Goal: Task Accomplishment & Management: Use online tool/utility

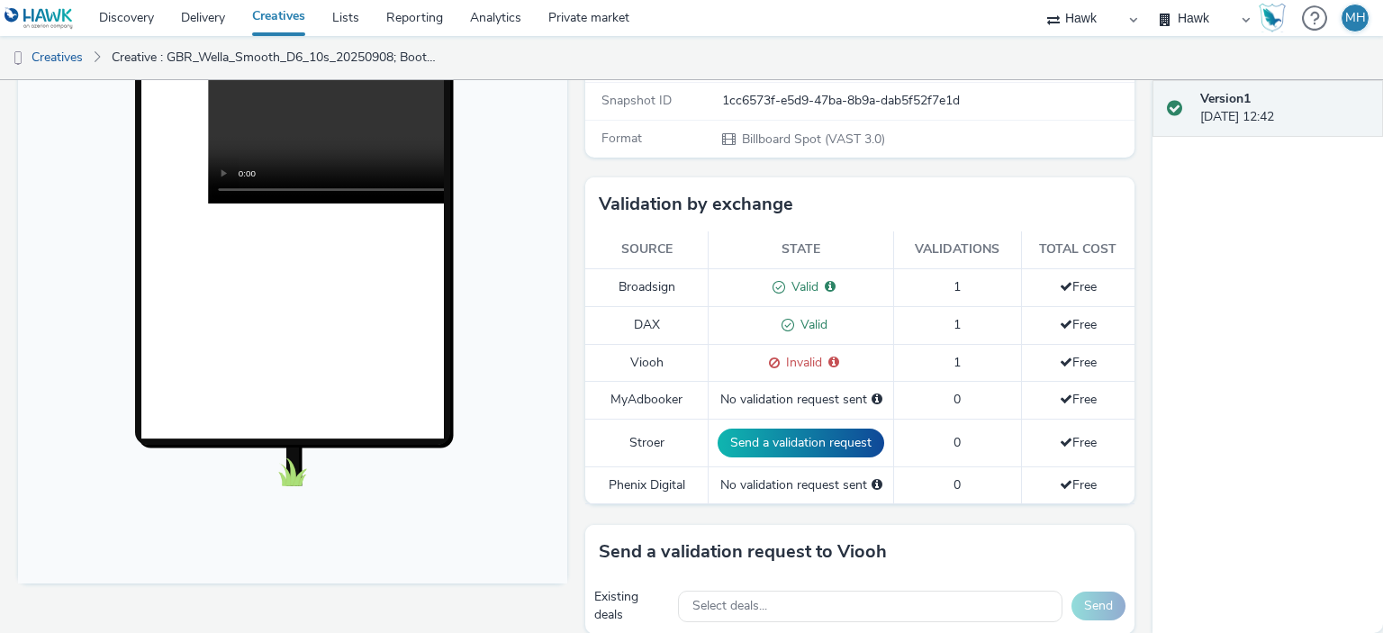
scroll to position [457, 0]
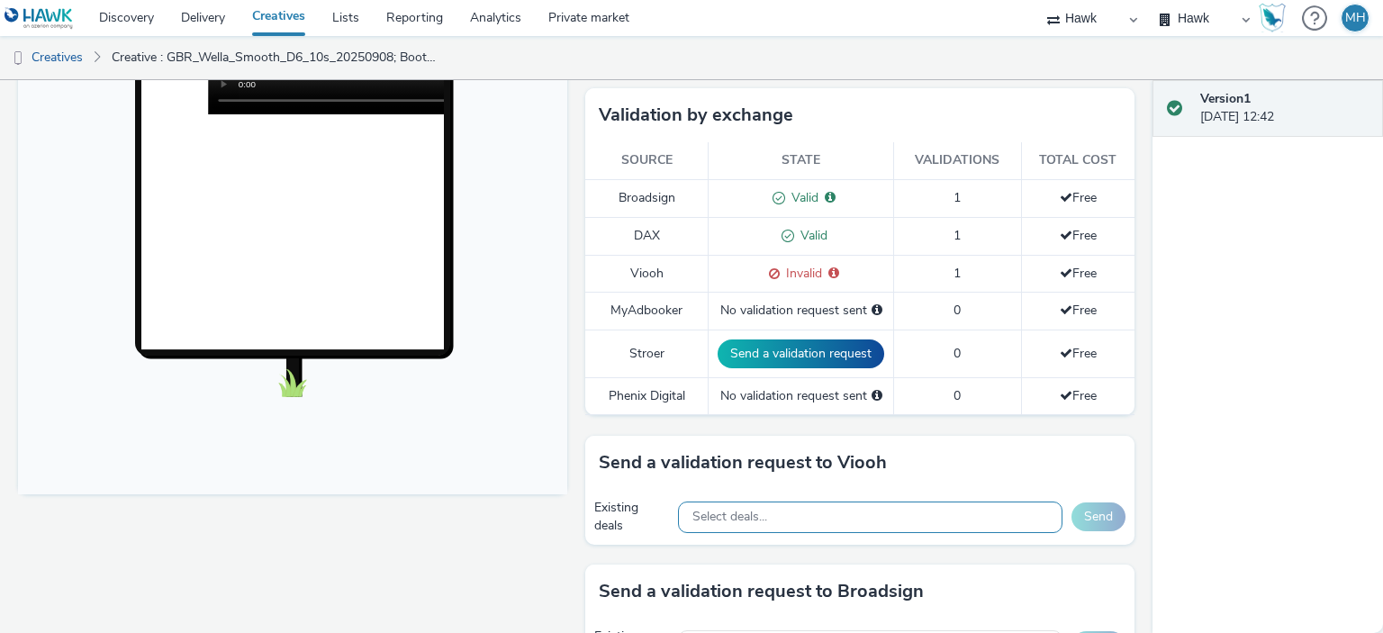
click at [811, 513] on div "Select deals..." at bounding box center [870, 517] width 384 height 32
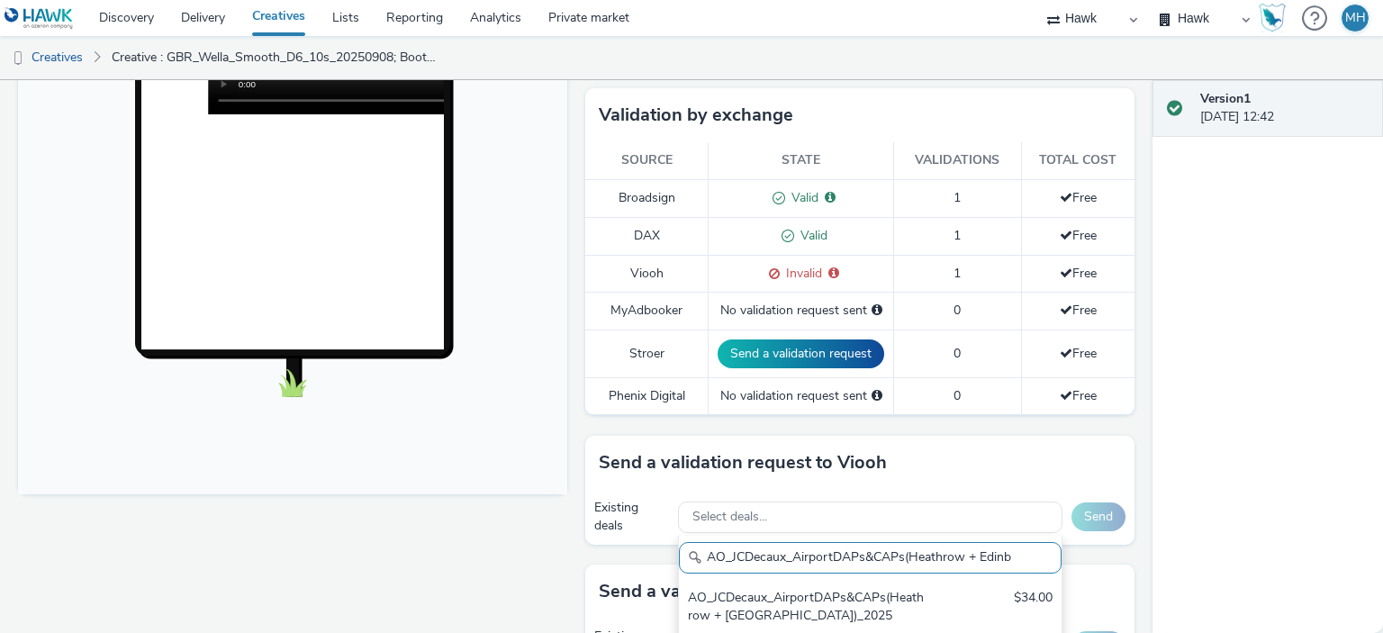
scroll to position [0, 0]
type input "A"
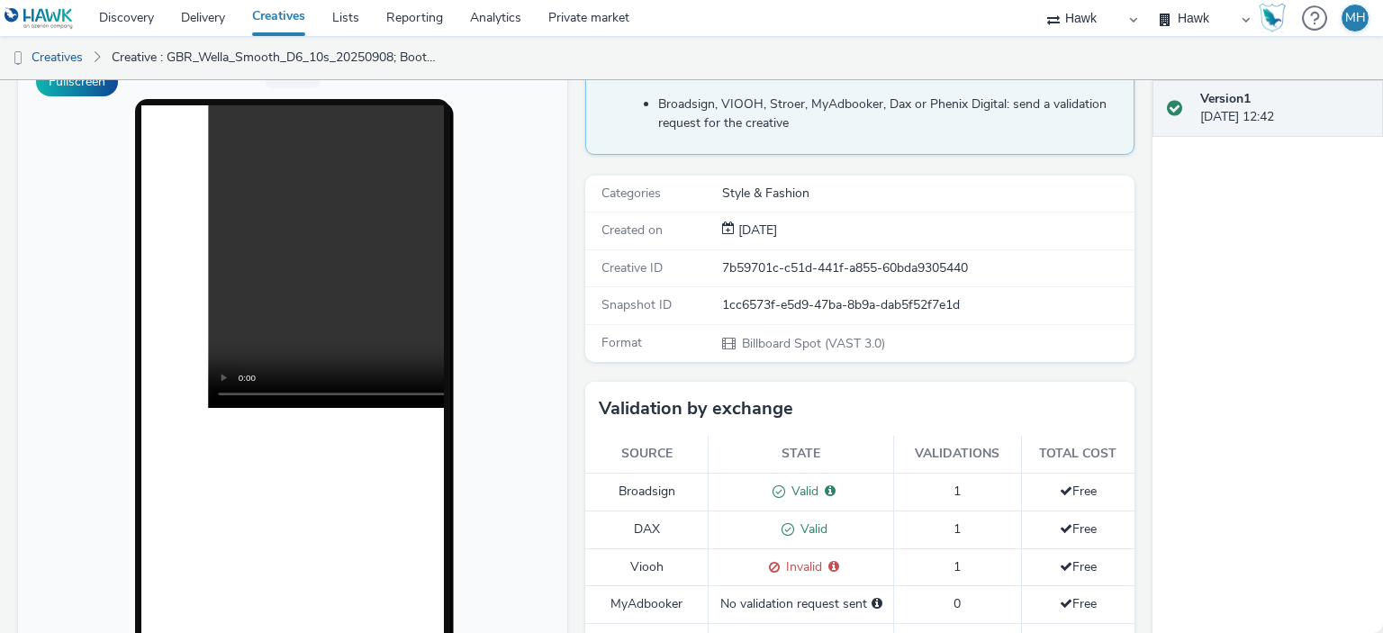
scroll to position [155, 0]
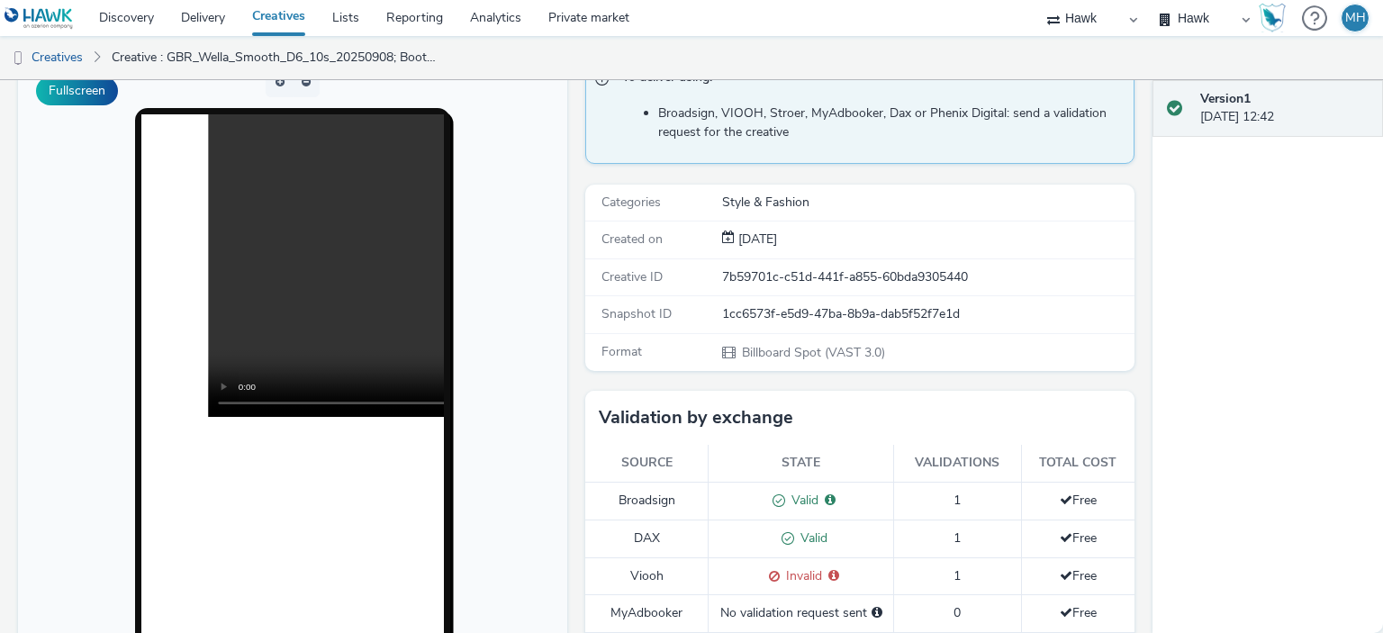
drag, startPoint x: 1089, startPoint y: 221, endPoint x: 1089, endPoint y: 205, distance: 16.2
click at [1089, 205] on div "Categories Style & Fashion Created on [DATE] Creative ID 7b59701c-c51d-441f-a85…" at bounding box center [859, 278] width 549 height 186
click at [1202, 371] on div "Version 1 [DATE] 12:42" at bounding box center [1267, 356] width 230 height 553
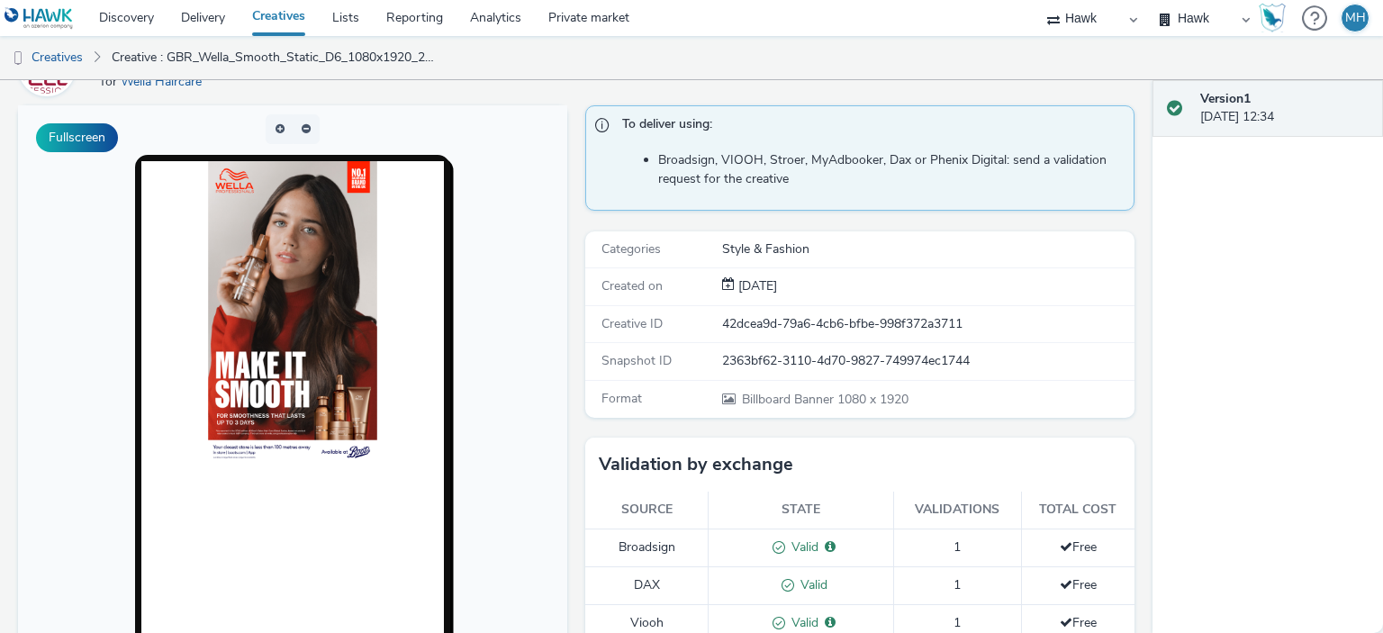
scroll to position [95, 0]
